Goal: Obtain resource: Download file/media

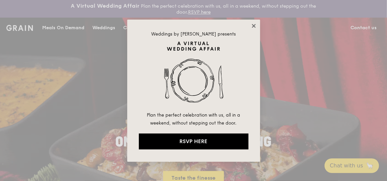
click at [253, 24] on icon at bounding box center [254, 26] width 6 height 6
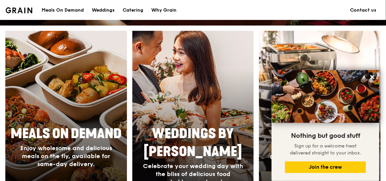
scroll to position [242, 0]
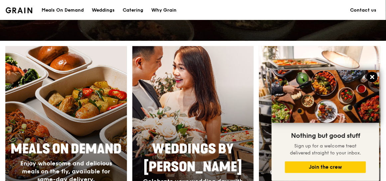
click at [373, 75] on icon at bounding box center [372, 77] width 6 height 6
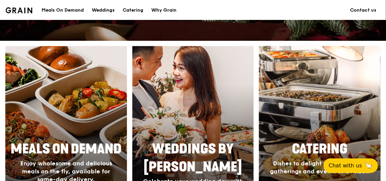
click at [318, 127] on div at bounding box center [319, 143] width 133 height 213
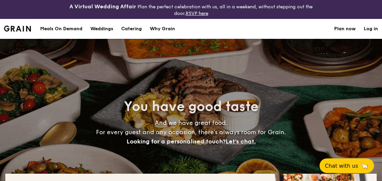
select select
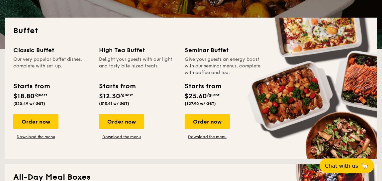
scroll to position [166, 0]
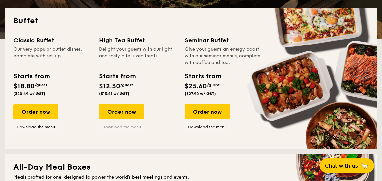
click at [134, 125] on link "Download the menu" at bounding box center [121, 126] width 45 height 5
